Goal: Task Accomplishment & Management: Complete application form

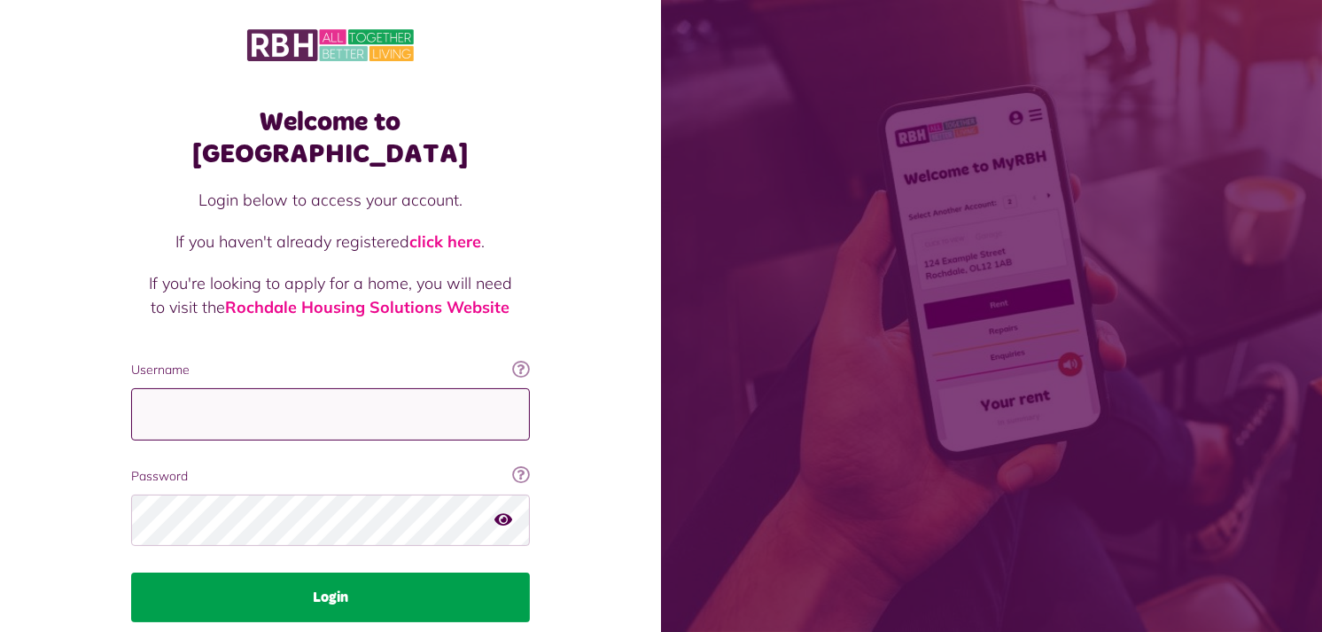
type input "**********"
click at [325, 578] on button "Login" at bounding box center [330, 597] width 399 height 50
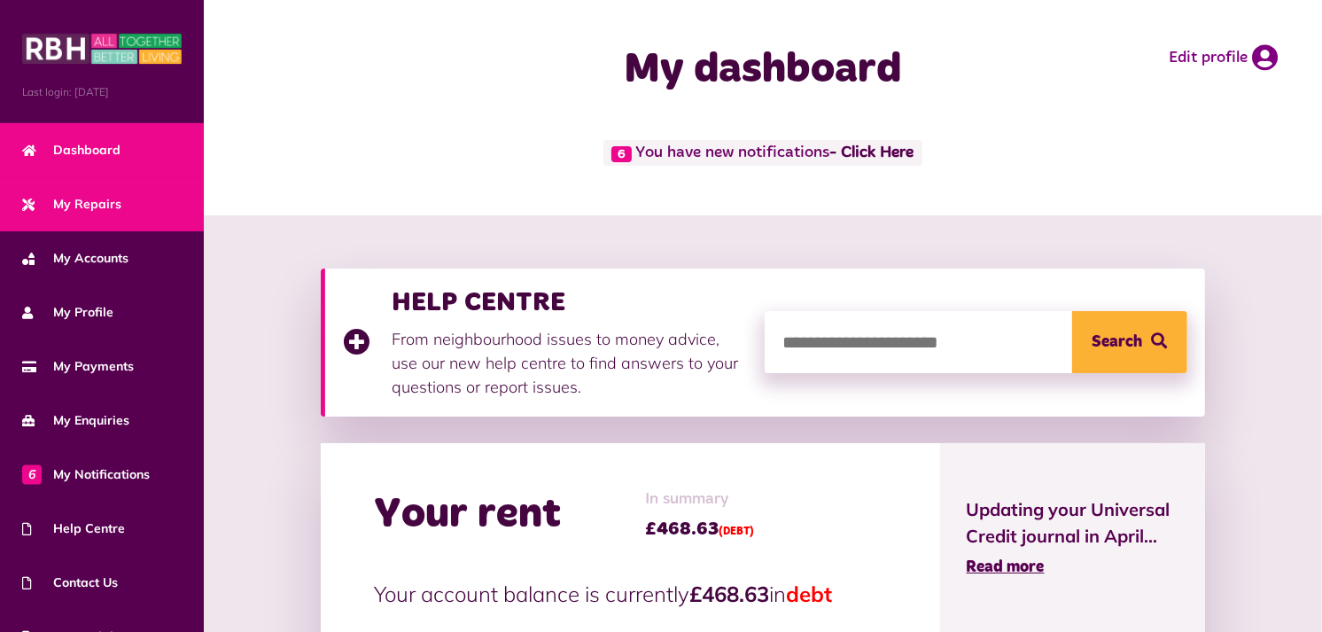
click at [95, 200] on span "My Repairs" at bounding box center [71, 204] width 99 height 19
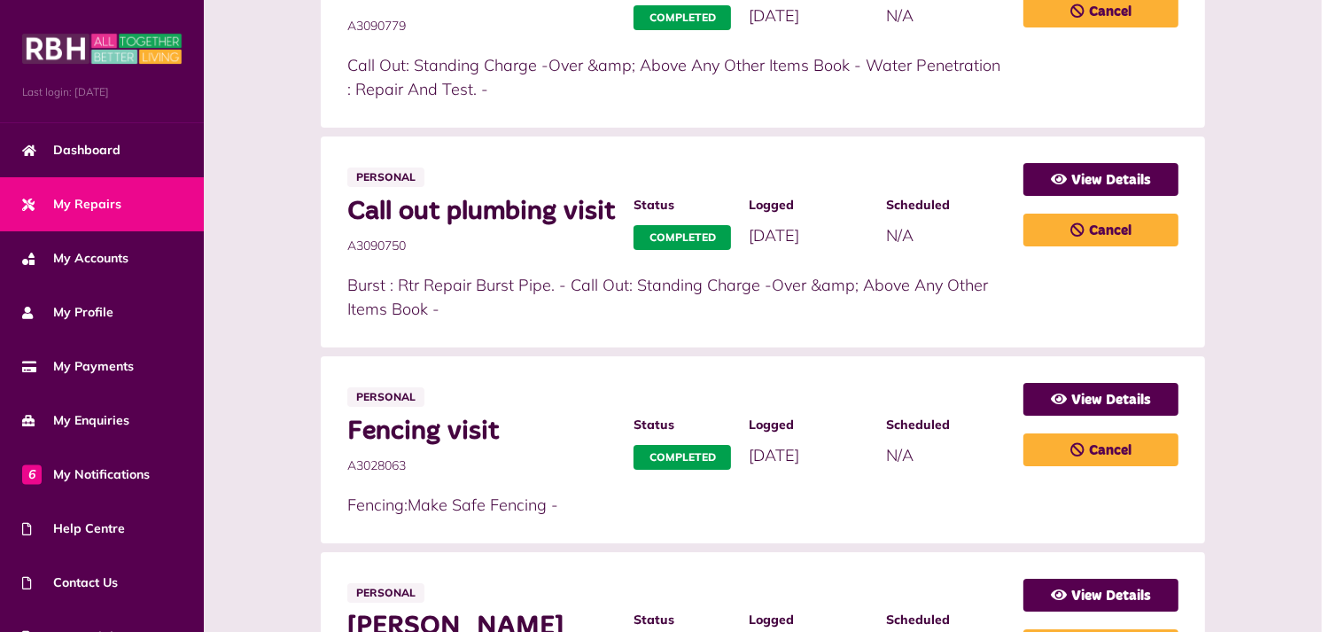
scroll to position [669, 0]
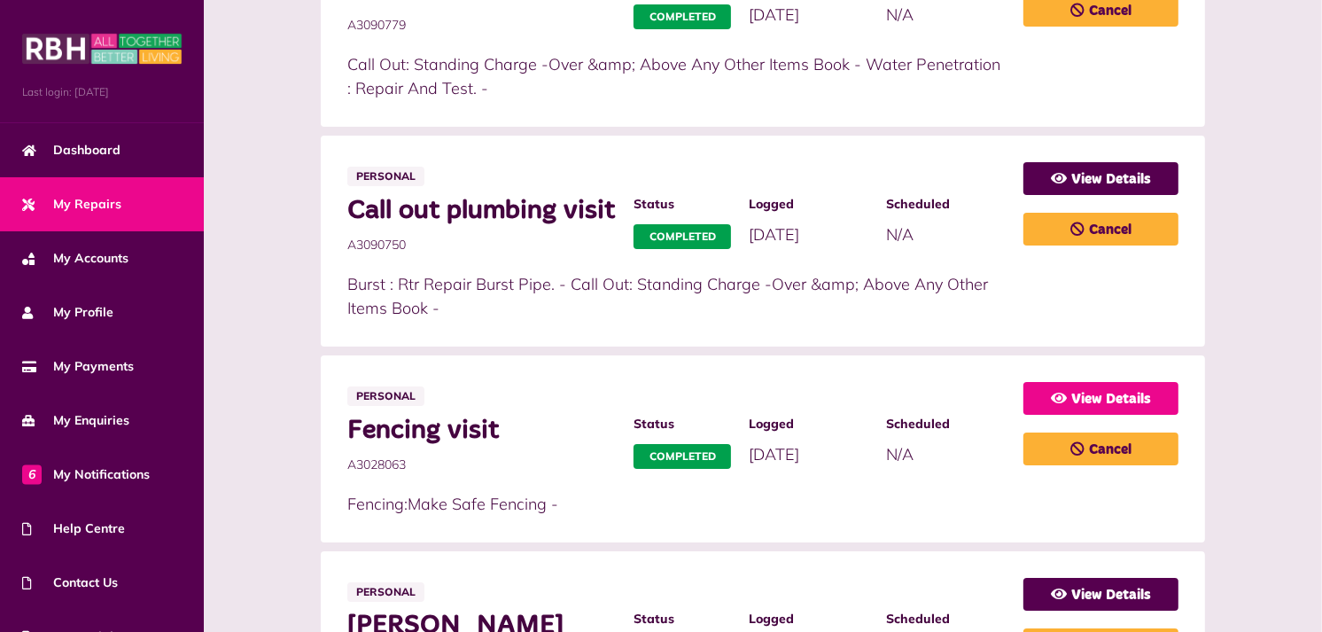
click at [1064, 405] on icon at bounding box center [1059, 398] width 16 height 14
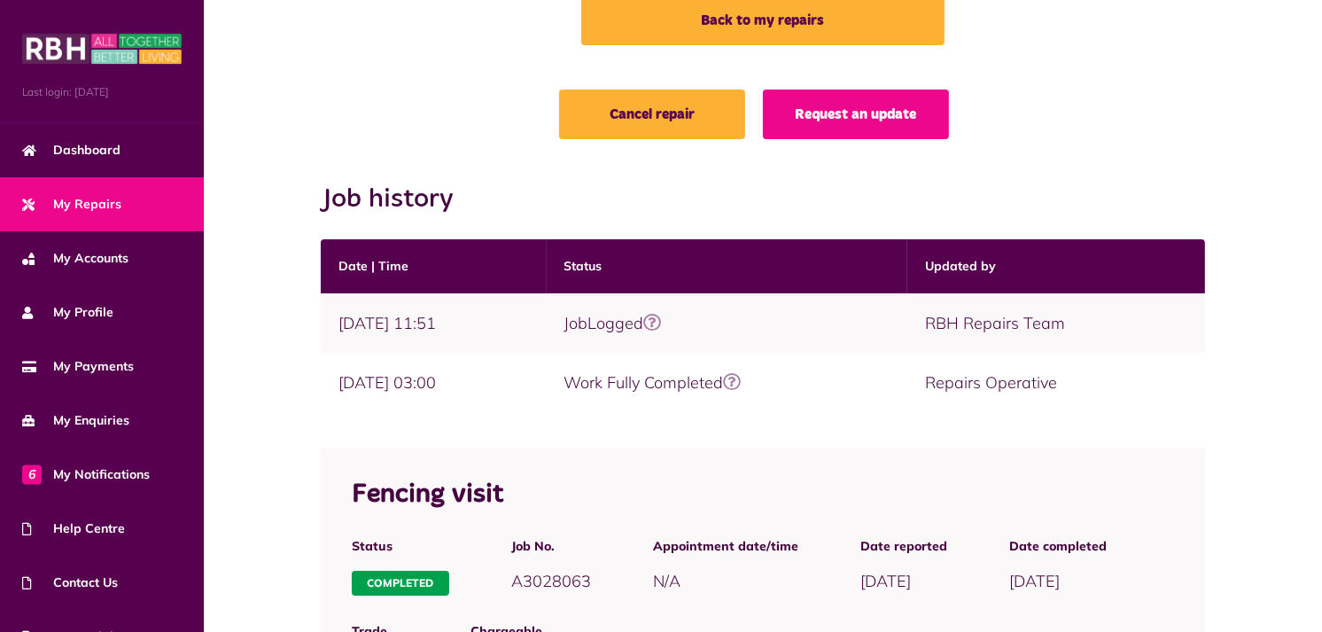
scroll to position [97, 0]
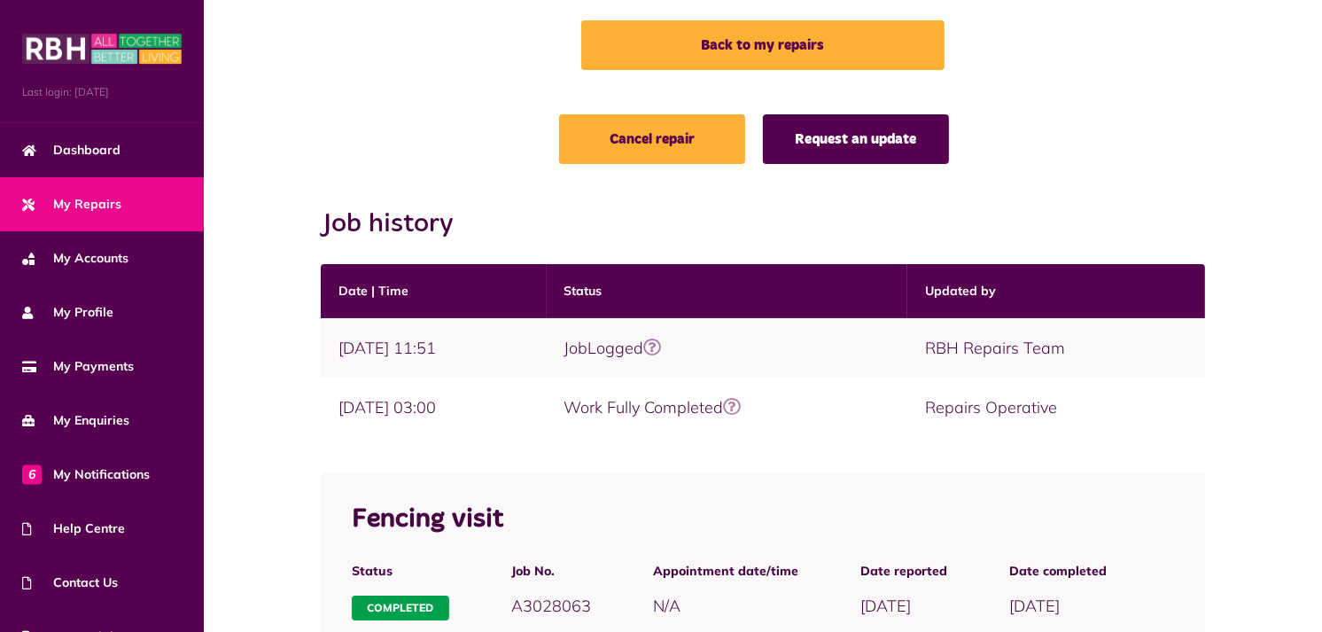
click at [819, 151] on link "Request an update" at bounding box center [856, 139] width 186 height 50
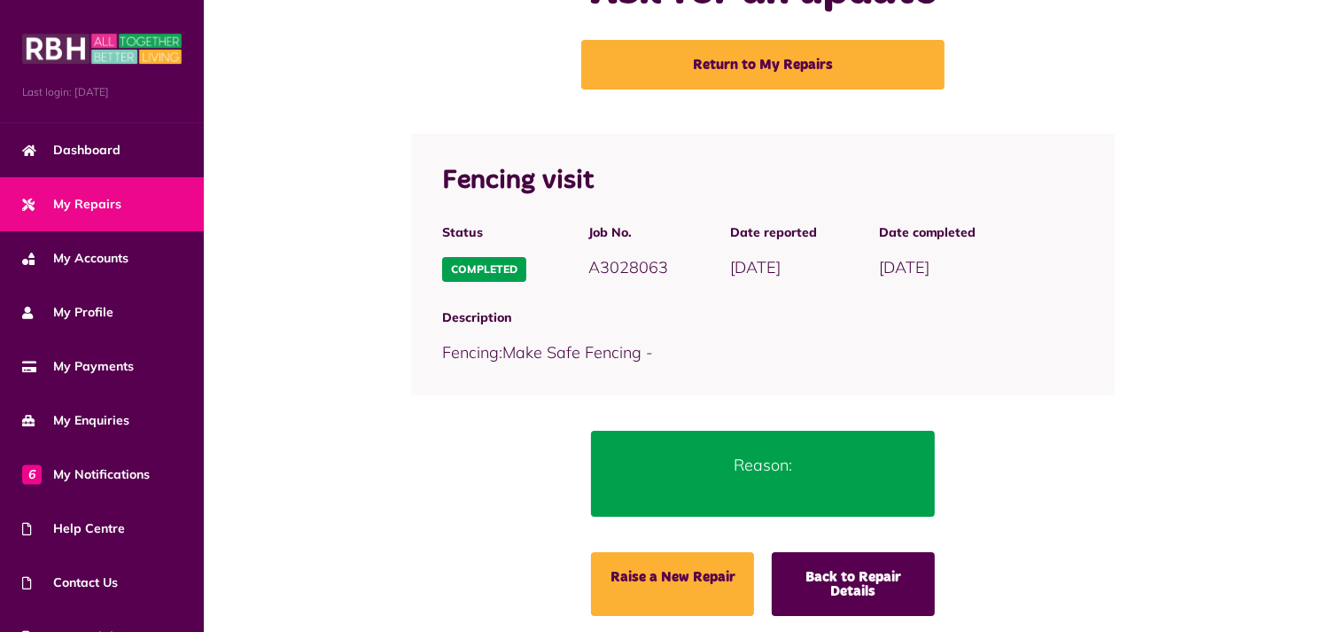
scroll to position [96, 0]
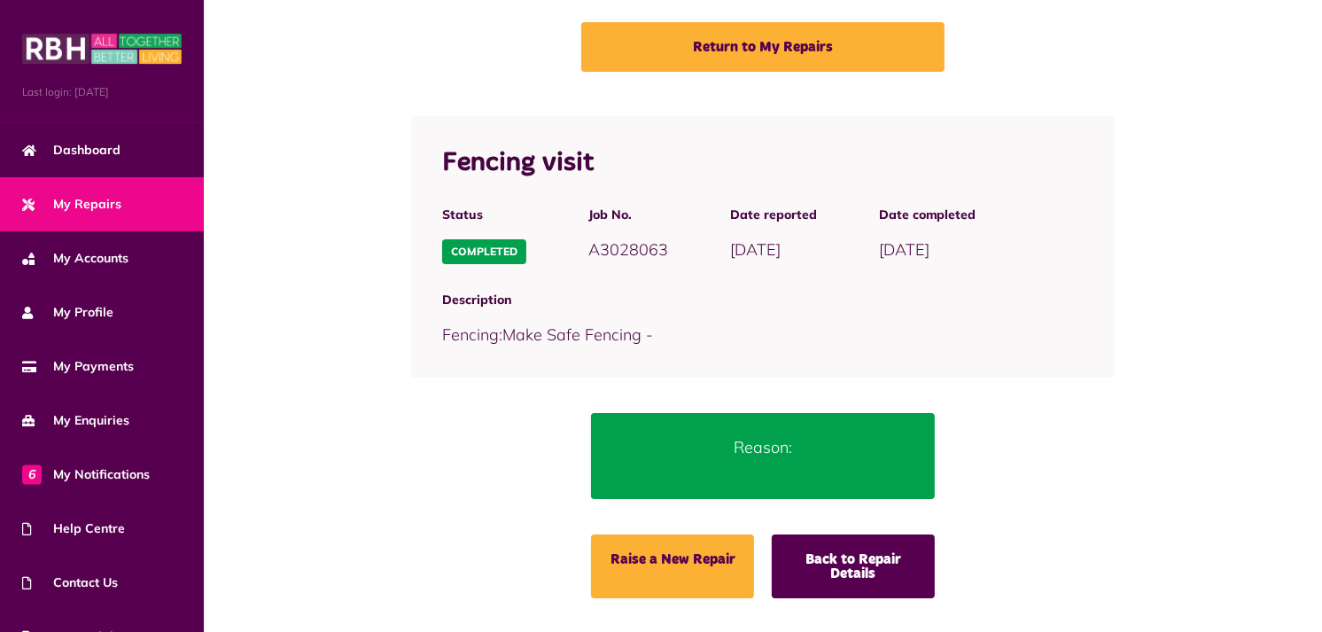
click at [732, 444] on p "Reason:" at bounding box center [763, 447] width 290 height 24
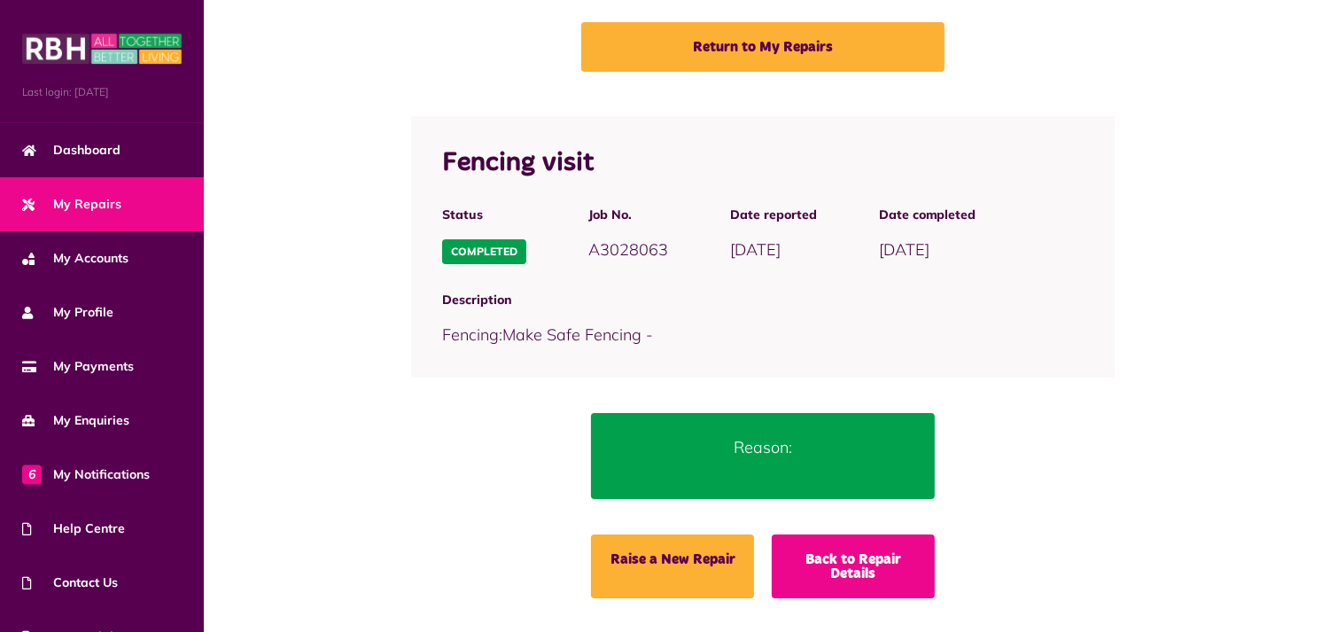
click at [874, 574] on link "Back to Repair Details" at bounding box center [853, 566] width 163 height 64
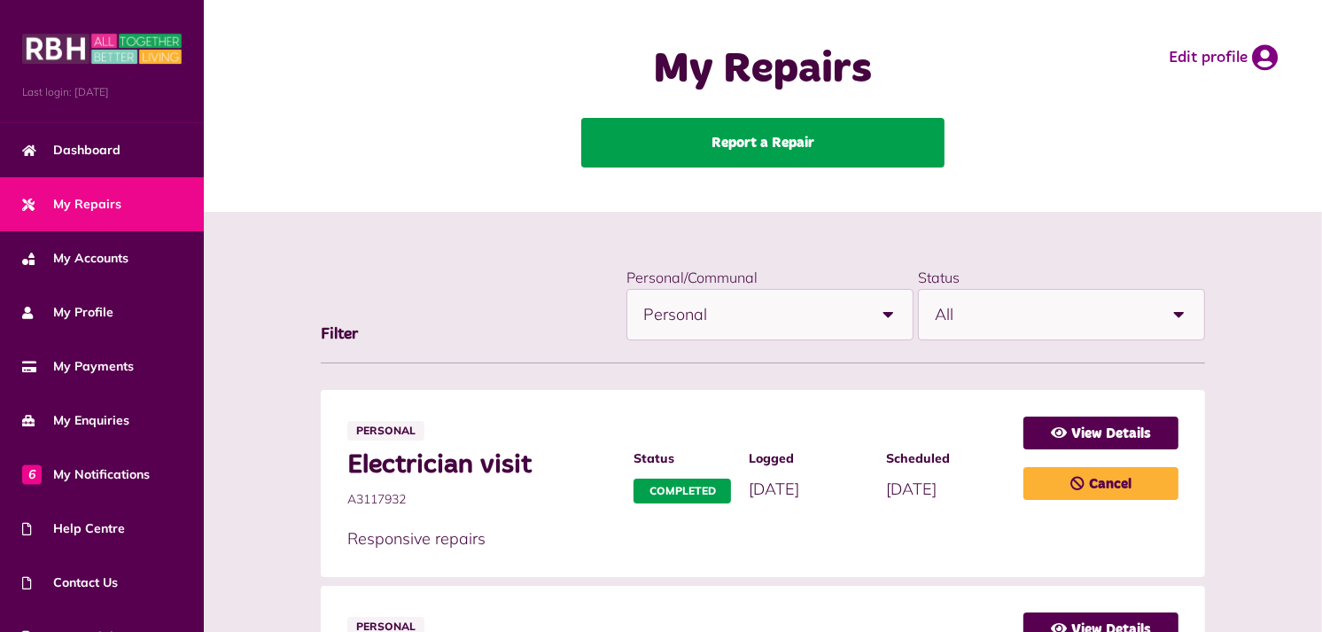
click at [696, 138] on link "Report a Repair" at bounding box center [762, 143] width 363 height 50
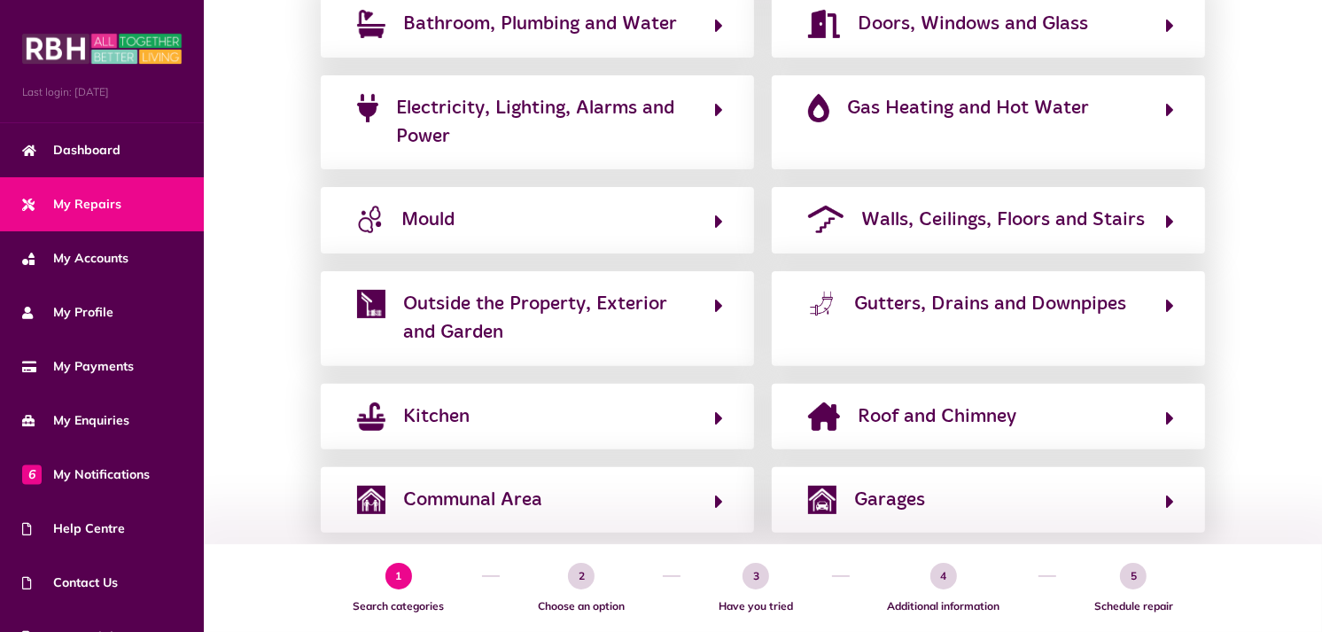
scroll to position [420, 0]
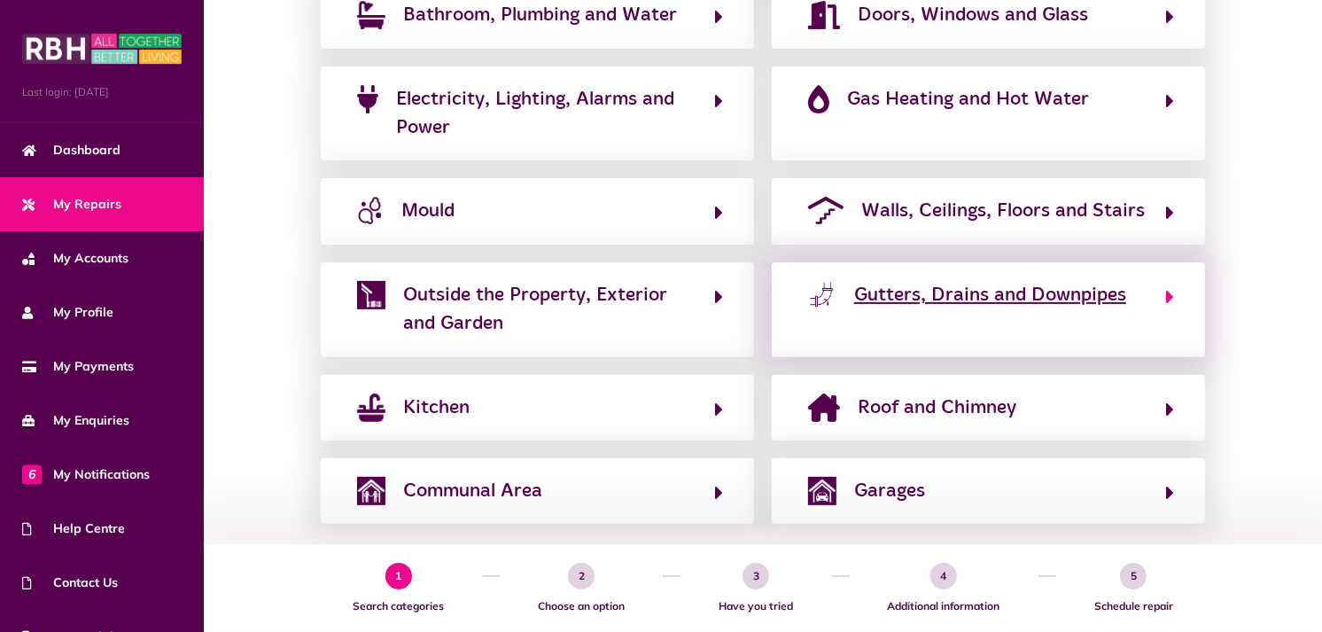
click at [907, 281] on span "Gutters, Drains and Downpipes" at bounding box center [990, 295] width 272 height 28
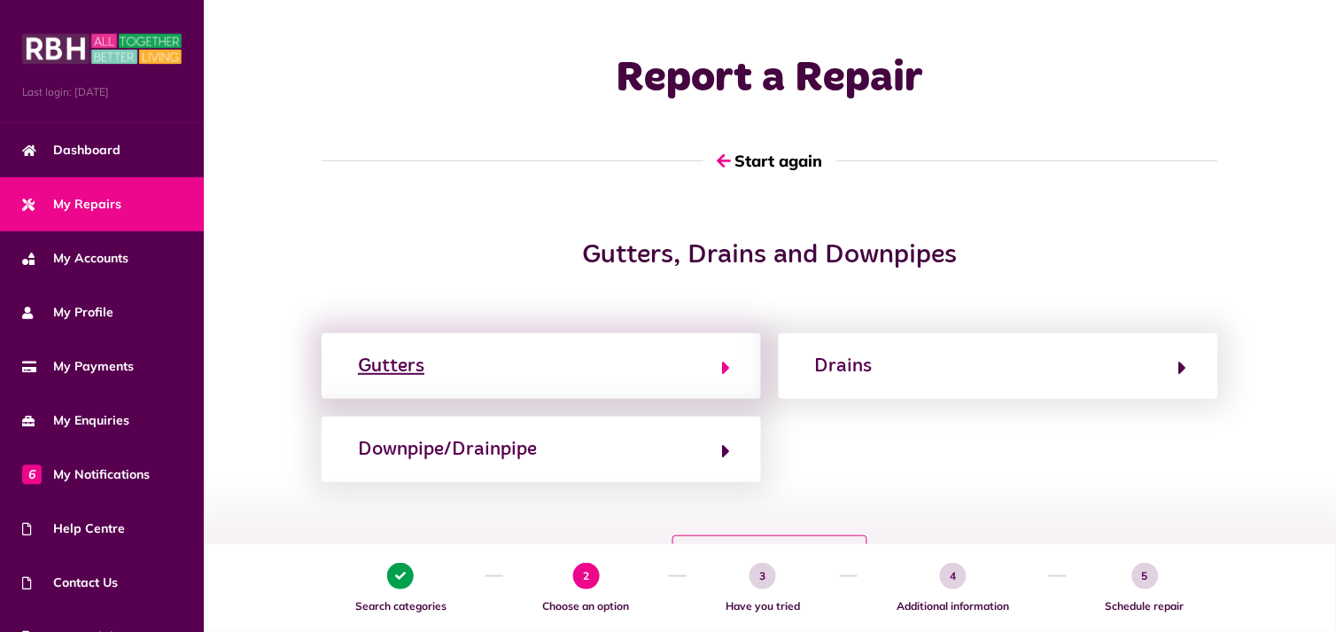
click at [722, 368] on icon "button" at bounding box center [726, 367] width 8 height 21
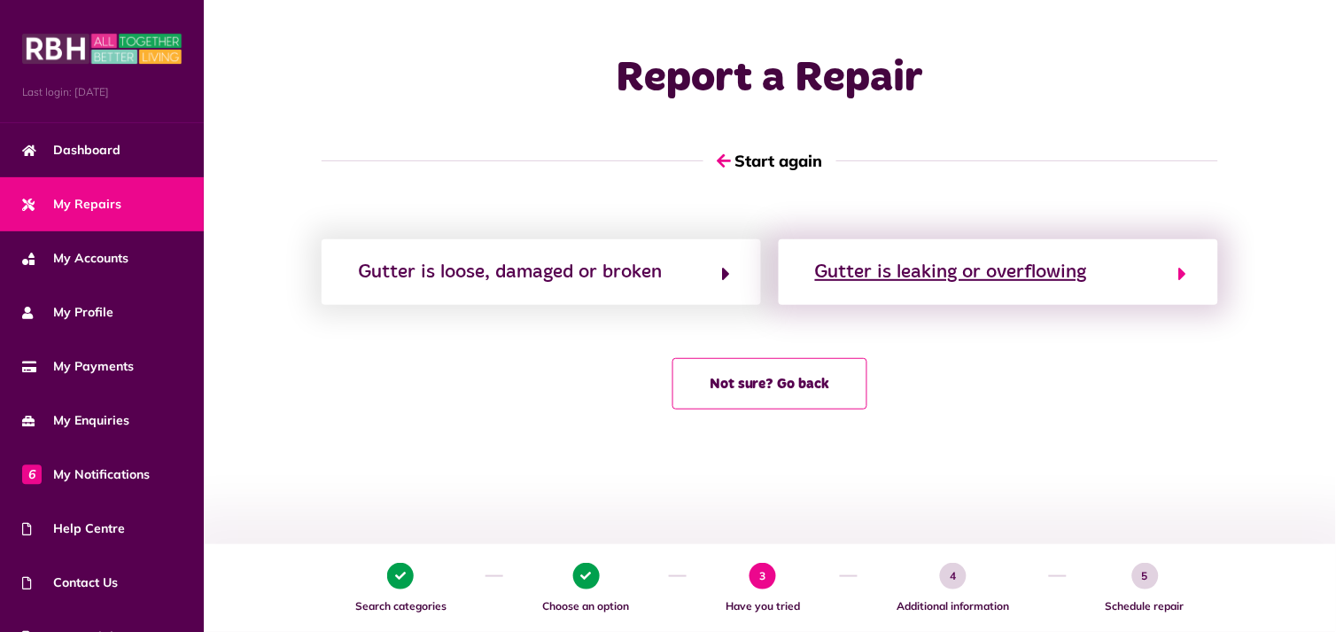
click at [1024, 285] on div "Gutter is leaking or overflowing" at bounding box center [951, 272] width 272 height 28
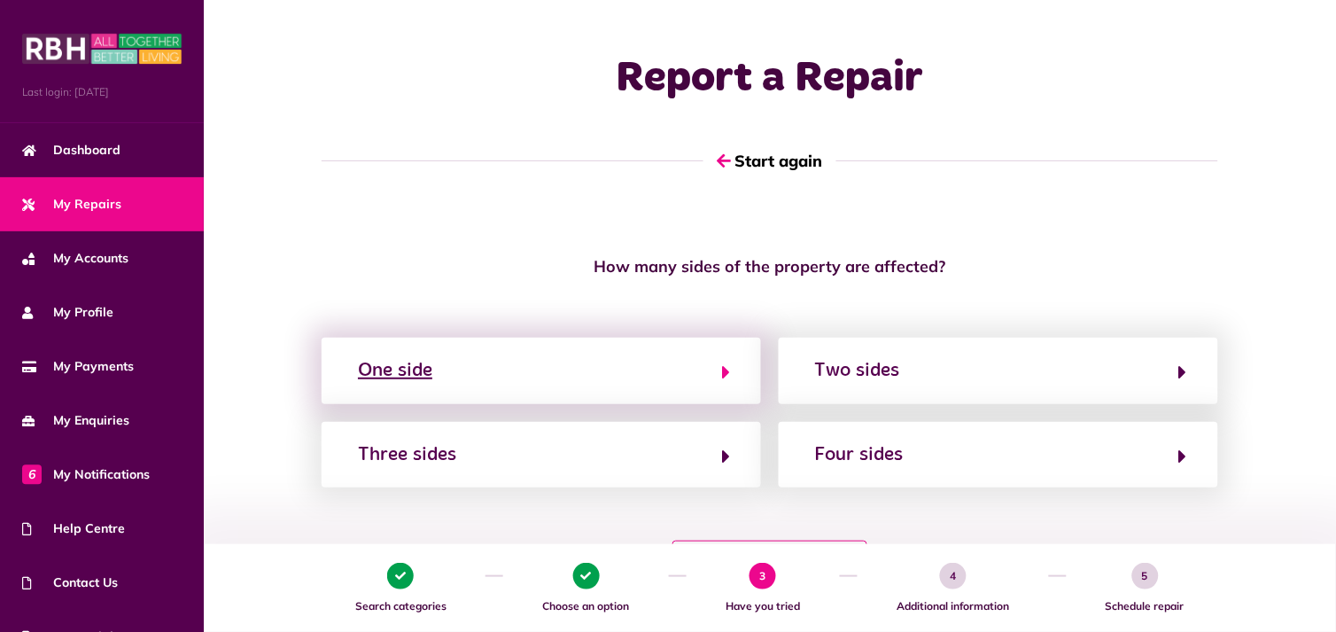
click at [448, 382] on button "One side" at bounding box center [541, 370] width 377 height 30
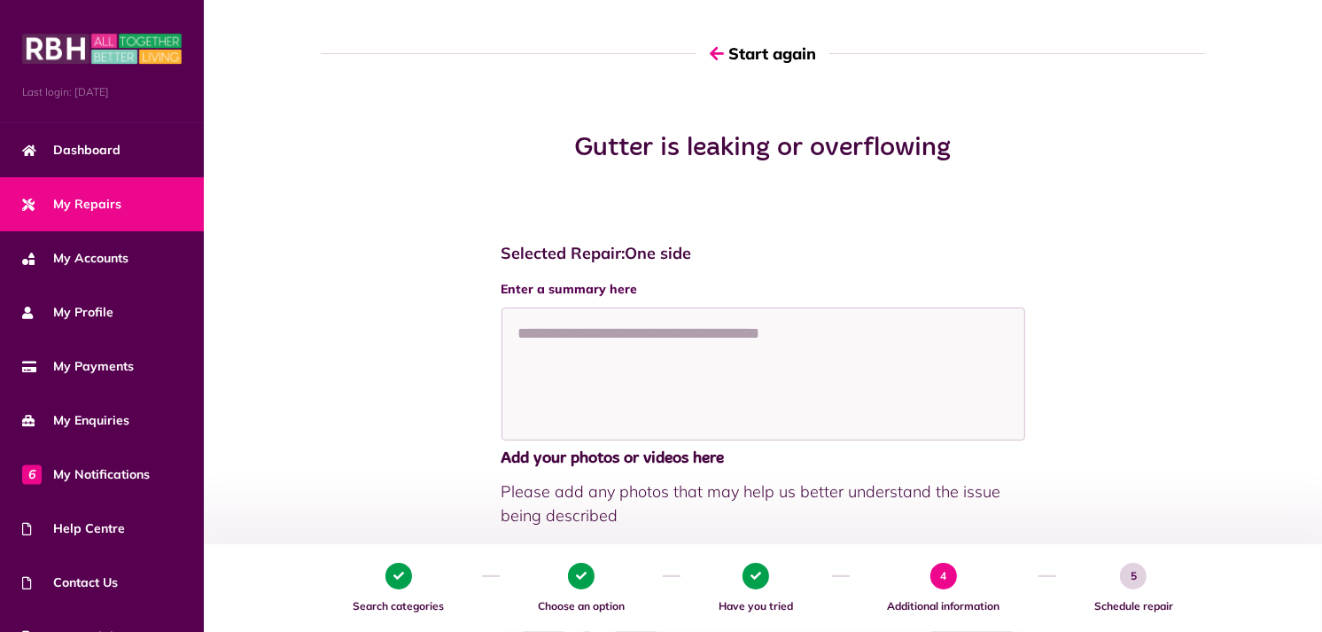
scroll to position [125, 0]
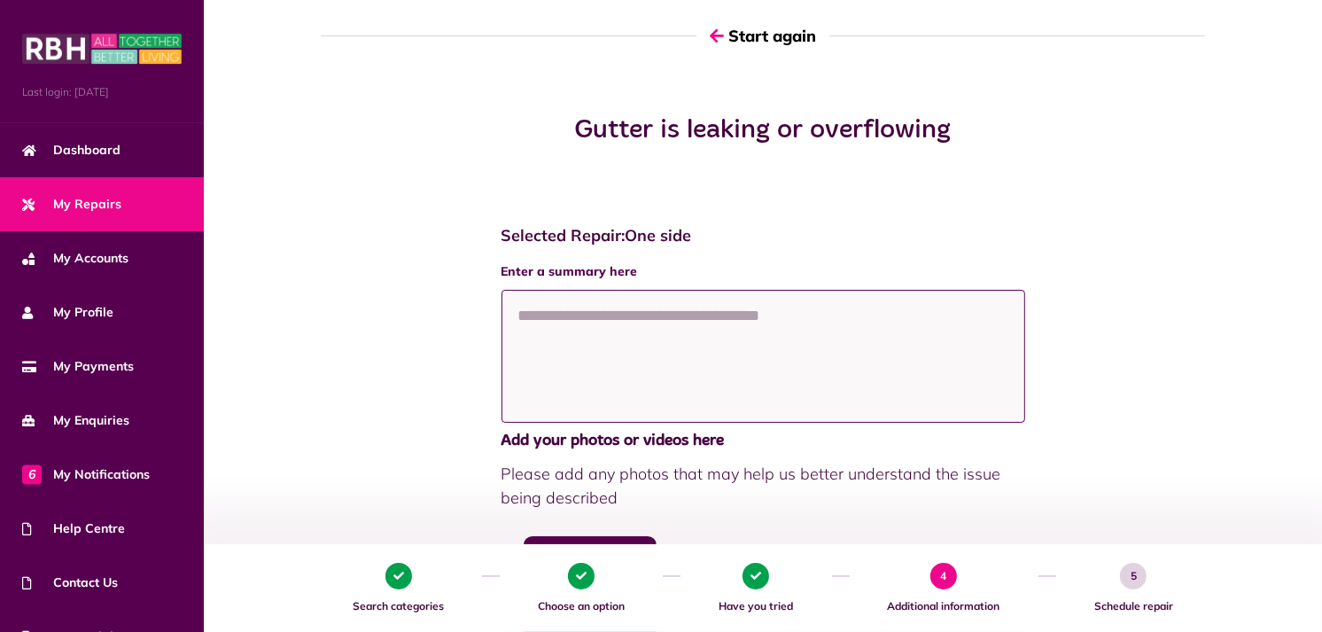
click at [678, 374] on textarea at bounding box center [764, 356] width 524 height 133
click at [735, 319] on textarea "**********" at bounding box center [764, 356] width 524 height 133
click at [984, 320] on textarea "**********" at bounding box center [764, 356] width 524 height 133
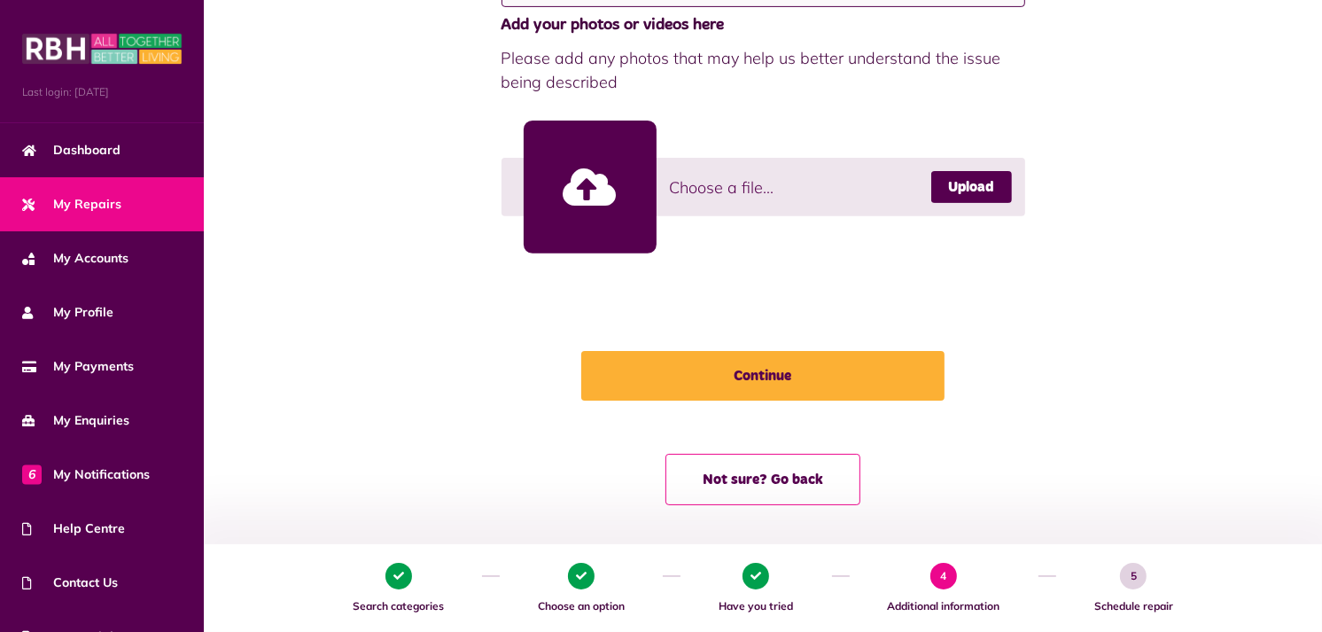
scroll to position [546, 0]
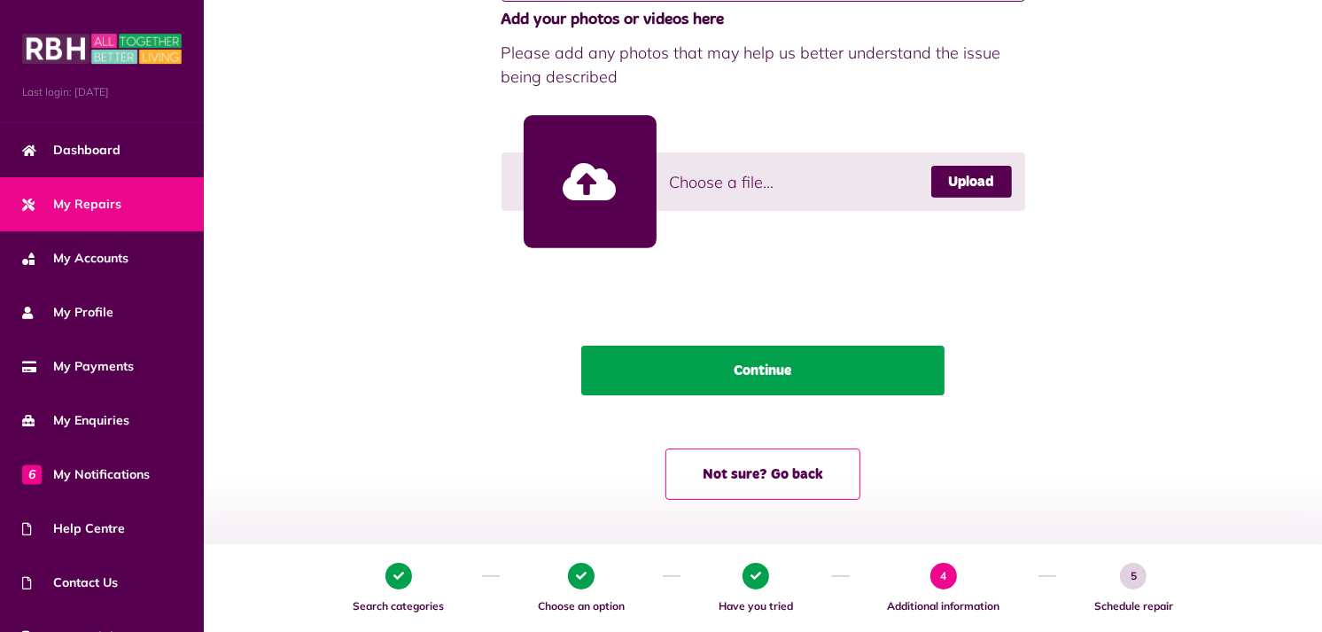
type textarea "**********"
click at [824, 378] on button "Continue" at bounding box center [762, 371] width 363 height 50
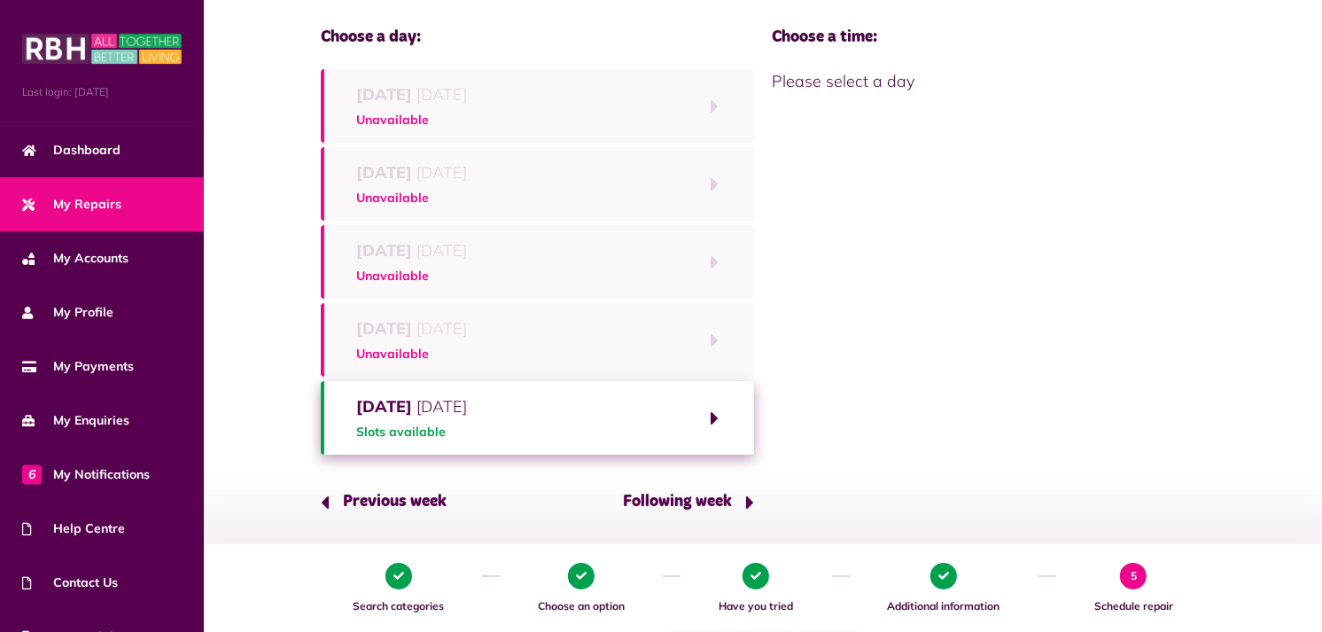
scroll to position [162, 0]
click at [712, 413] on button "Friday 19th September 2025 Slots available" at bounding box center [537, 416] width 433 height 74
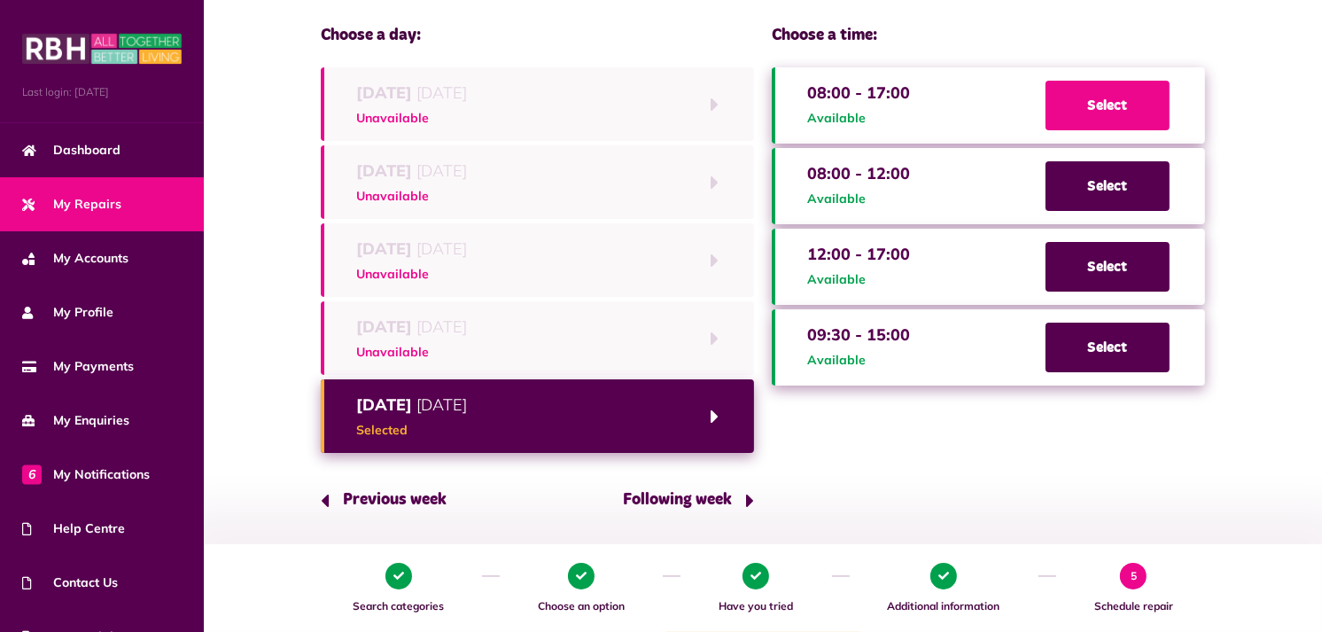
click at [1143, 112] on span "Select" at bounding box center [1108, 106] width 124 height 50
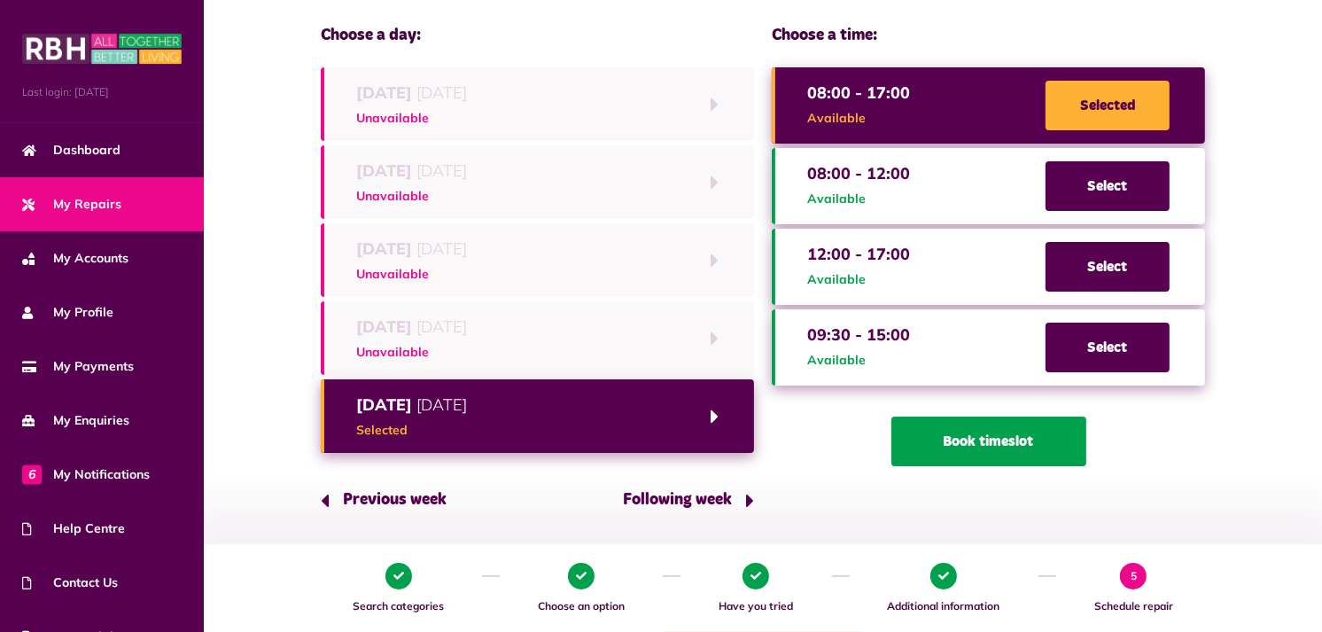
click at [1028, 447] on button "Book timeslot" at bounding box center [988, 441] width 195 height 50
